Goal: Task Accomplishment & Management: Use online tool/utility

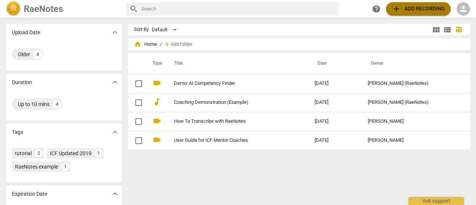
click at [414, 12] on span "add Add recording" at bounding box center [418, 8] width 53 height 9
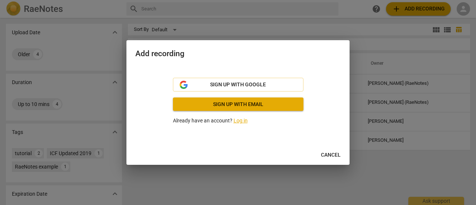
click at [239, 120] on link "Log in" at bounding box center [240, 120] width 14 height 6
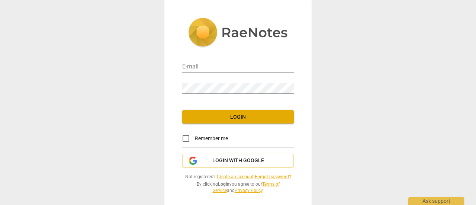
type input "[PERSON_NAME][EMAIL_ADDRESS][DOMAIN_NAME]"
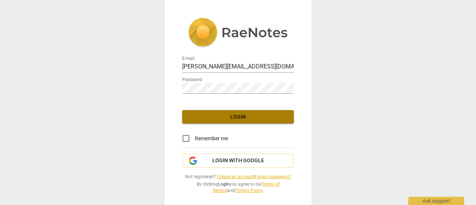
click at [233, 118] on span "Login" at bounding box center [238, 116] width 100 height 7
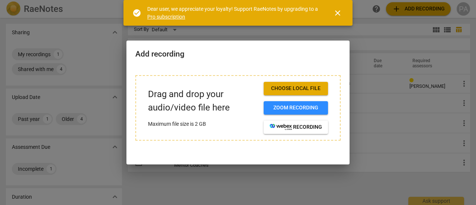
click at [336, 13] on span "close" at bounding box center [337, 13] width 9 height 9
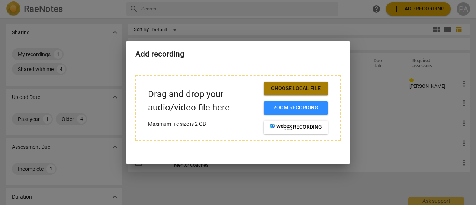
click at [302, 90] on span "Choose local file" at bounding box center [295, 88] width 52 height 7
click at [300, 88] on span "Choose local file" at bounding box center [295, 88] width 52 height 7
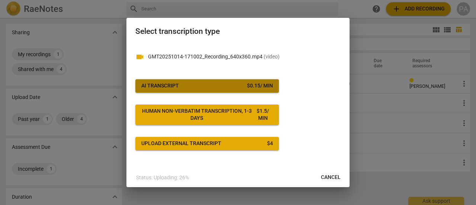
click at [227, 86] on span "AI Transcript $ 0.15 / min" at bounding box center [207, 85] width 132 height 7
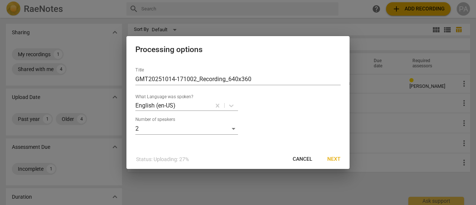
click at [227, 86] on div "Title GMT20251014-171002_Recording_640x360 What Language was spoken? English (e…" at bounding box center [237, 97] width 205 height 73
click at [334, 158] on span "Next" at bounding box center [333, 158] width 13 height 7
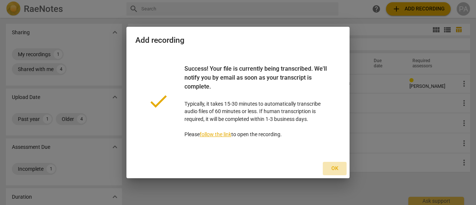
click at [335, 167] on span "Ok" at bounding box center [334, 168] width 12 height 7
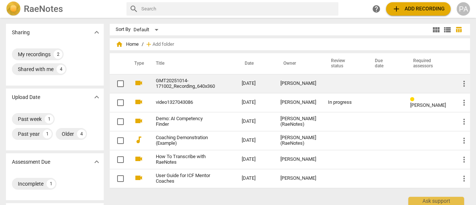
click at [178, 84] on link "GMT20251014-171002_Recording_640x360" at bounding box center [185, 83] width 59 height 11
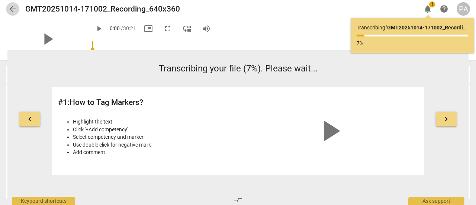
click at [14, 6] on span "arrow_back" at bounding box center [12, 8] width 9 height 9
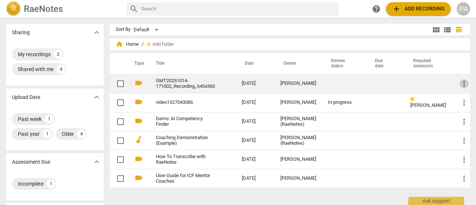
click at [463, 85] on span "more_vert" at bounding box center [463, 83] width 9 height 9
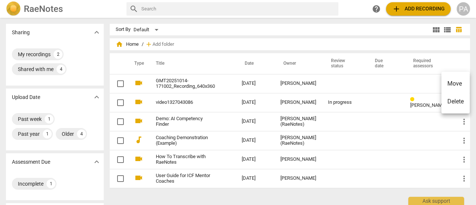
click at [117, 84] on div at bounding box center [238, 102] width 476 height 205
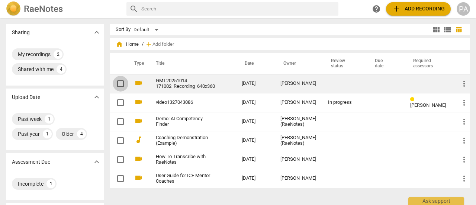
click at [121, 84] on input "checkbox" at bounding box center [121, 83] width 16 height 9
checkbox input "false"
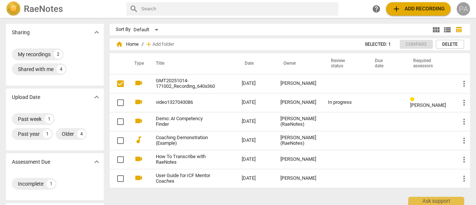
click at [464, 10] on div "PA" at bounding box center [462, 8] width 13 height 13
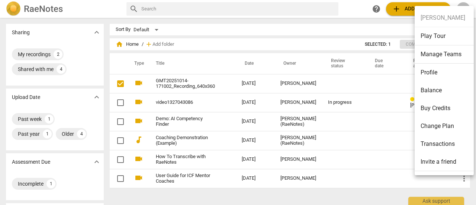
scroll to position [17, 0]
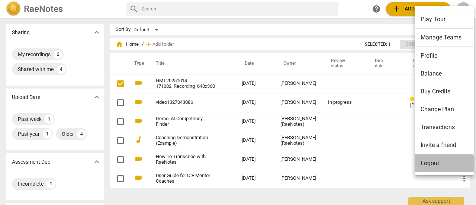
click at [429, 166] on li "Logout" at bounding box center [445, 163] width 62 height 18
